Goal: Find specific page/section: Locate a particular part of the current website

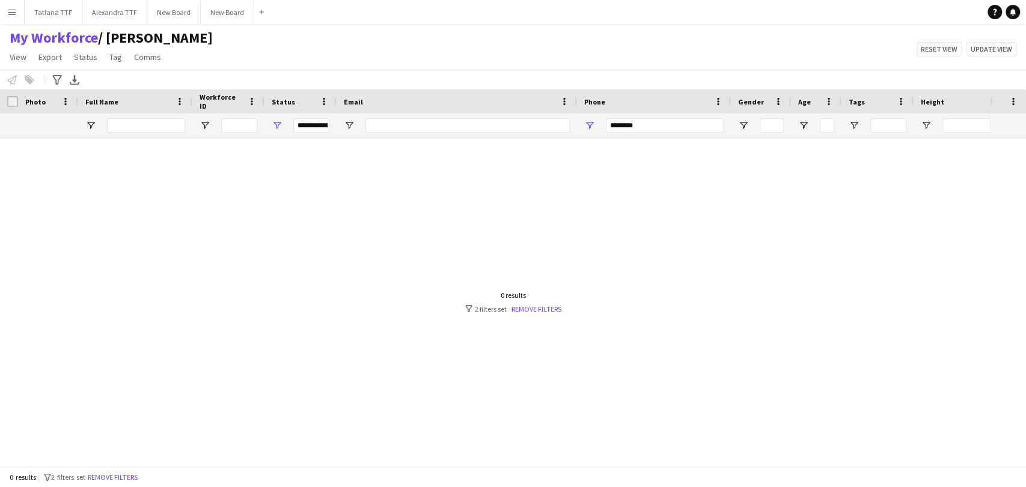
type input "********"
click at [278, 126] on span "Open Filter Menu" at bounding box center [277, 125] width 11 height 11
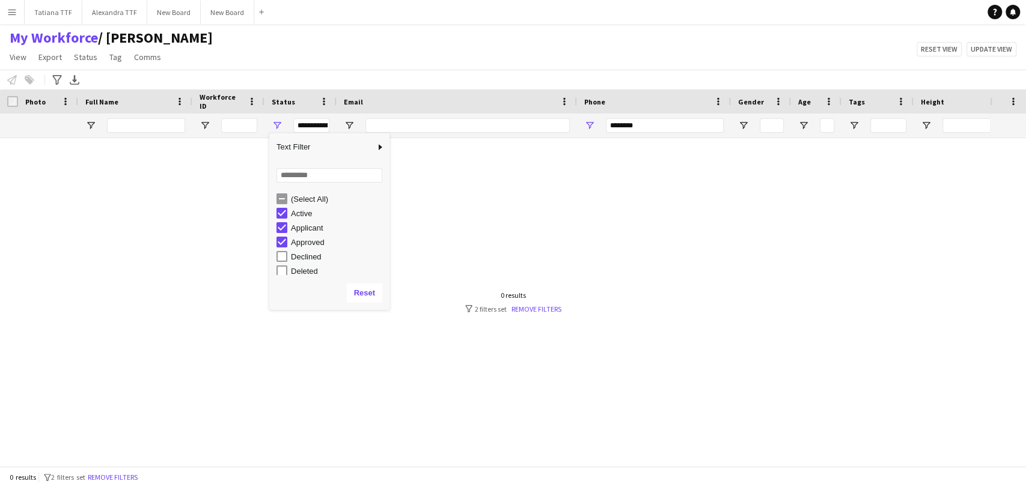
click at [280, 206] on div "Active" at bounding box center [332, 213] width 113 height 14
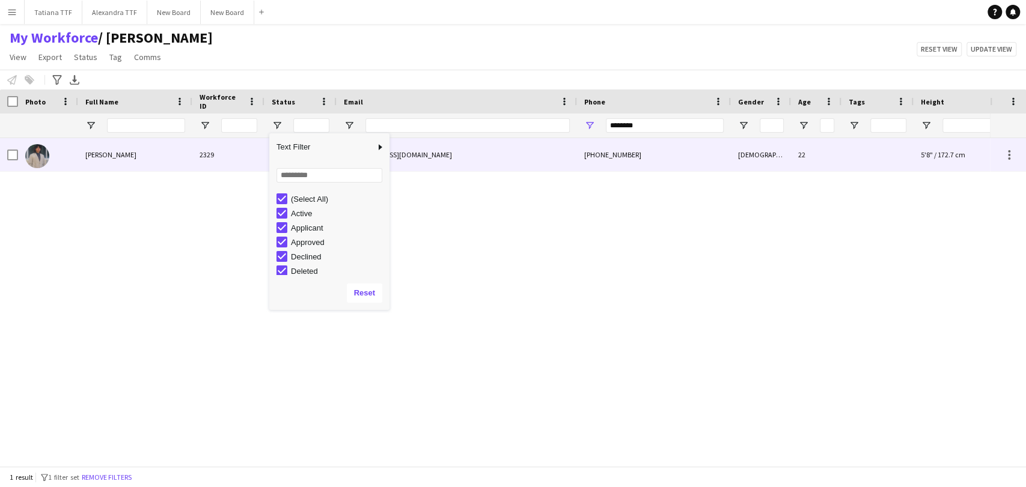
click at [34, 156] on img at bounding box center [37, 156] width 24 height 24
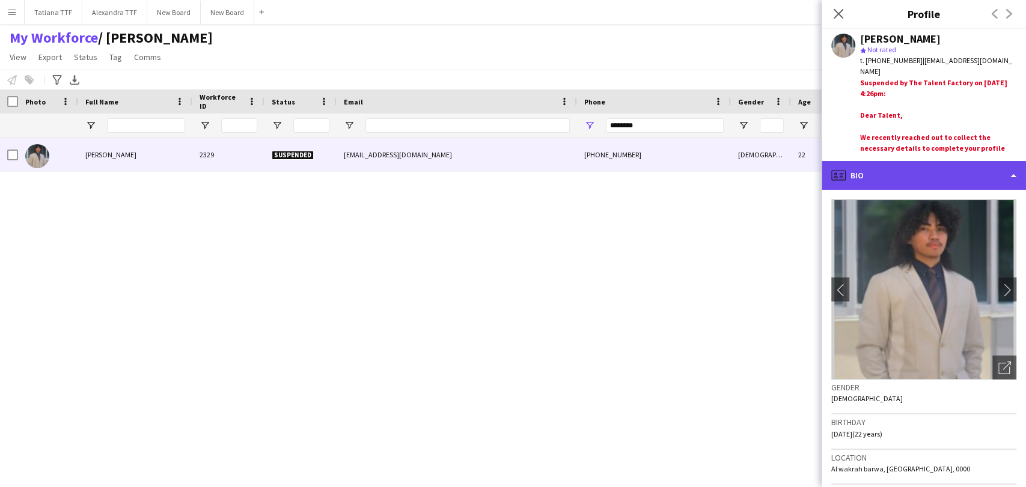
click at [962, 177] on div "profile Bio" at bounding box center [923, 175] width 204 height 29
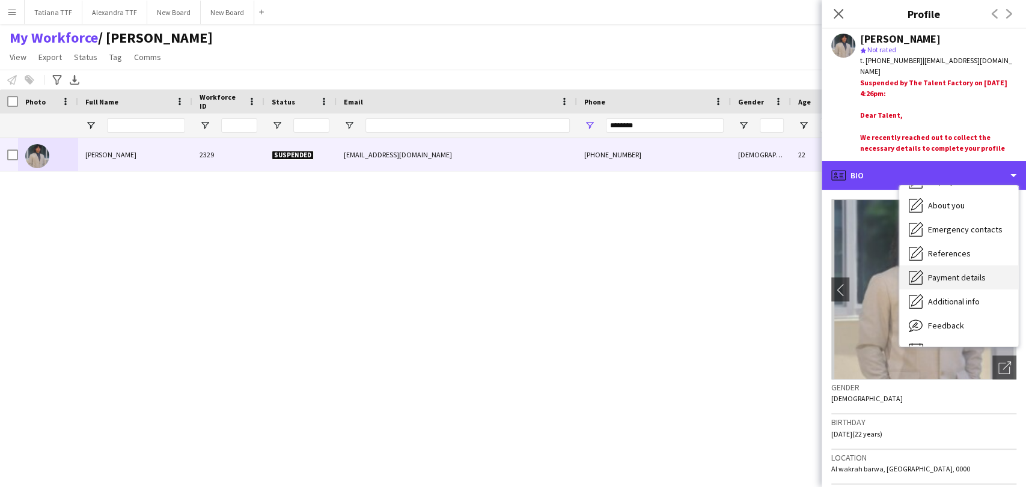
scroll to position [88, 0]
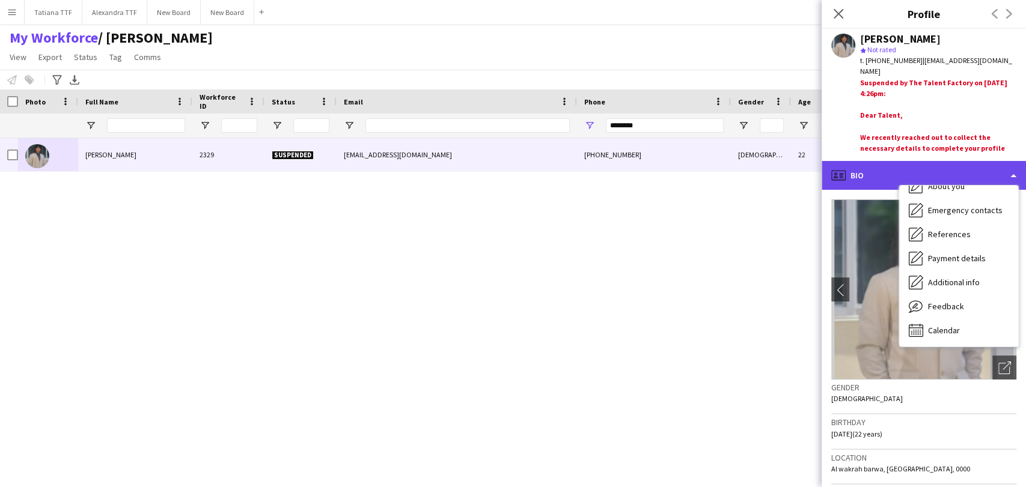
click at [892, 173] on div "profile Bio" at bounding box center [923, 175] width 204 height 29
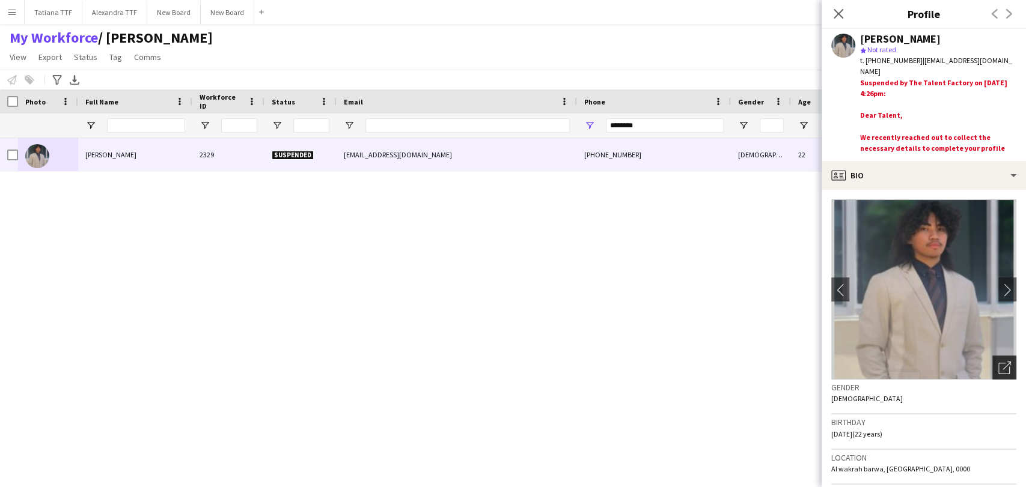
click at [998, 370] on icon "Open photos pop-in" at bounding box center [1004, 368] width 13 height 13
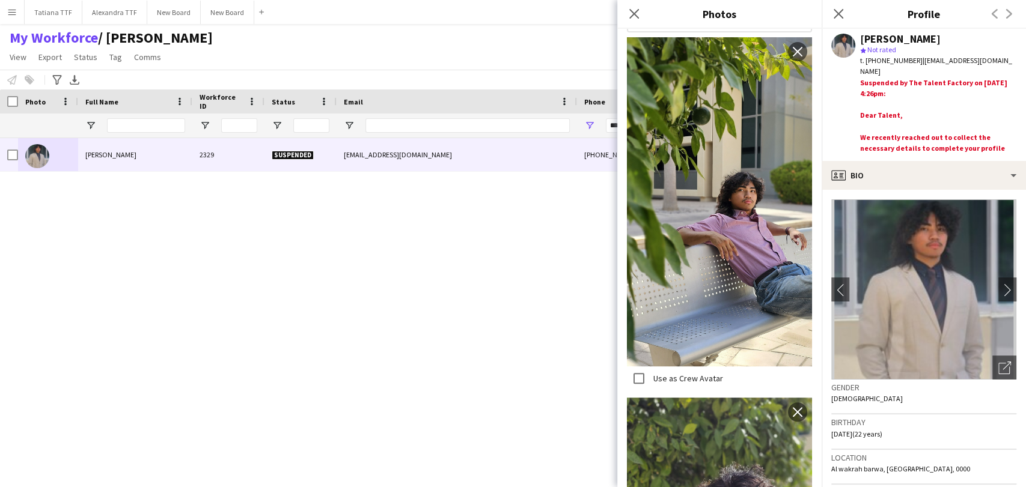
scroll to position [400, 0]
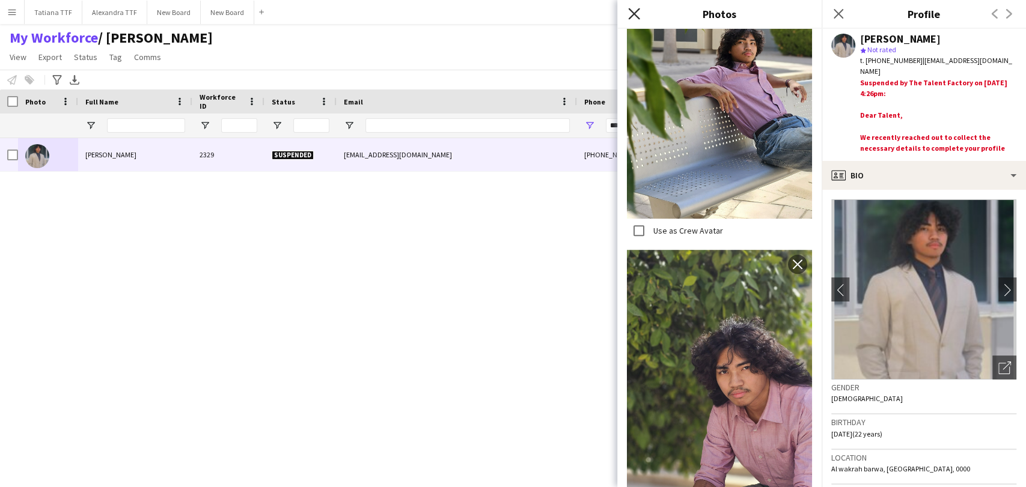
click at [638, 16] on icon "Close pop-in" at bounding box center [633, 13] width 11 height 11
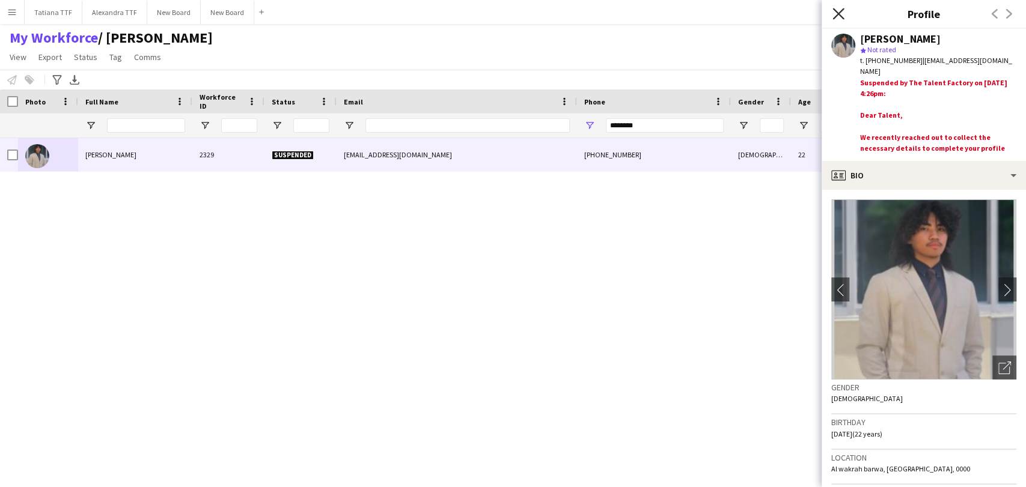
click at [841, 14] on icon "Close pop-in" at bounding box center [837, 13] width 11 height 11
